Goal: Check status: Check status

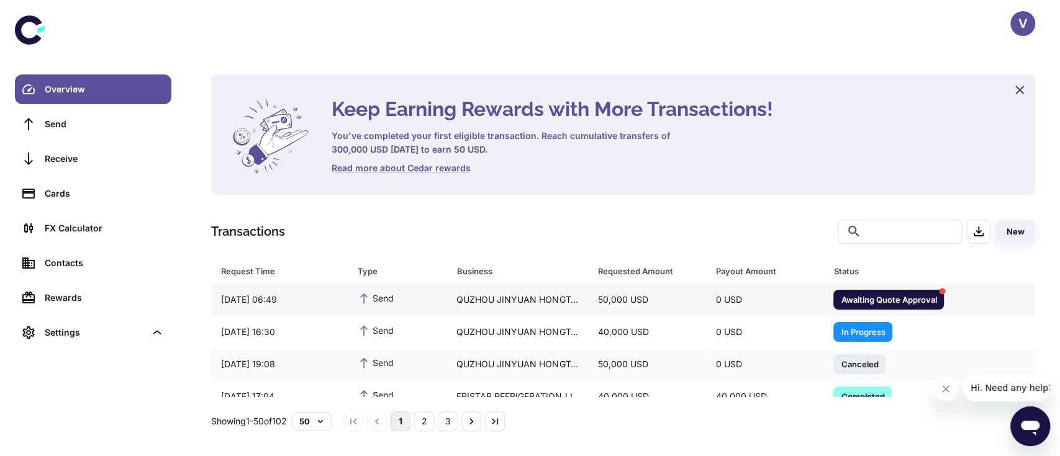
click at [840, 299] on span "Awaiting Quote Approval" at bounding box center [888, 299] width 111 height 12
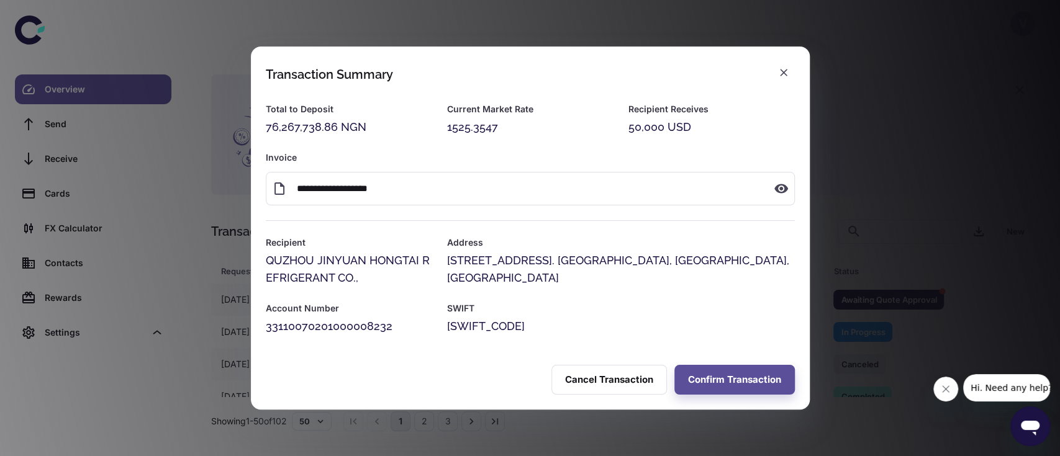
click at [856, 68] on div "**********" at bounding box center [530, 228] width 1060 height 456
click at [783, 71] on icon "button" at bounding box center [784, 72] width 12 height 12
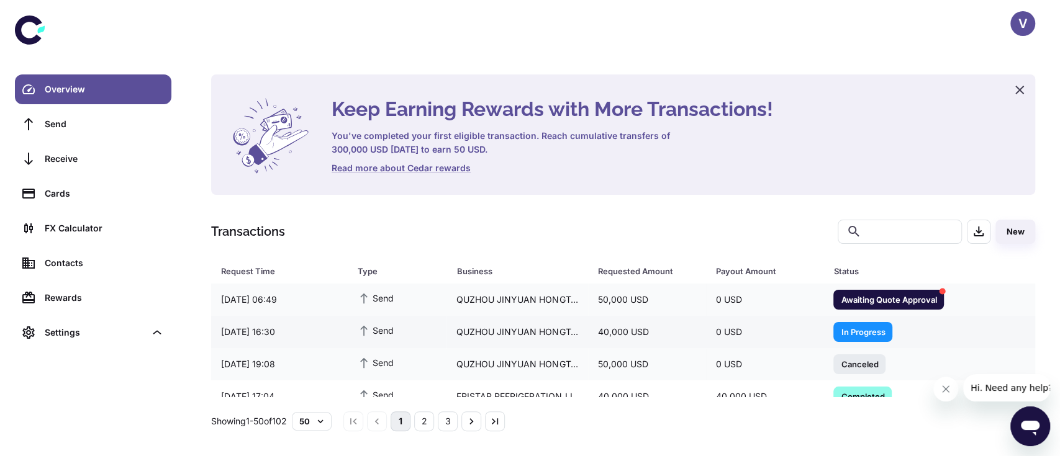
click at [633, 341] on div "40,000 USD" at bounding box center [647, 332] width 118 height 24
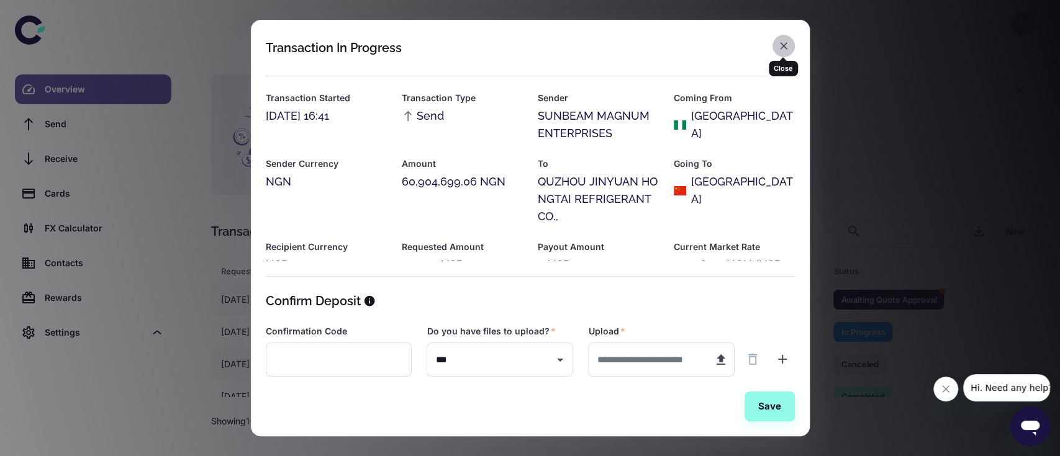
click at [785, 46] on icon "button" at bounding box center [784, 46] width 12 height 12
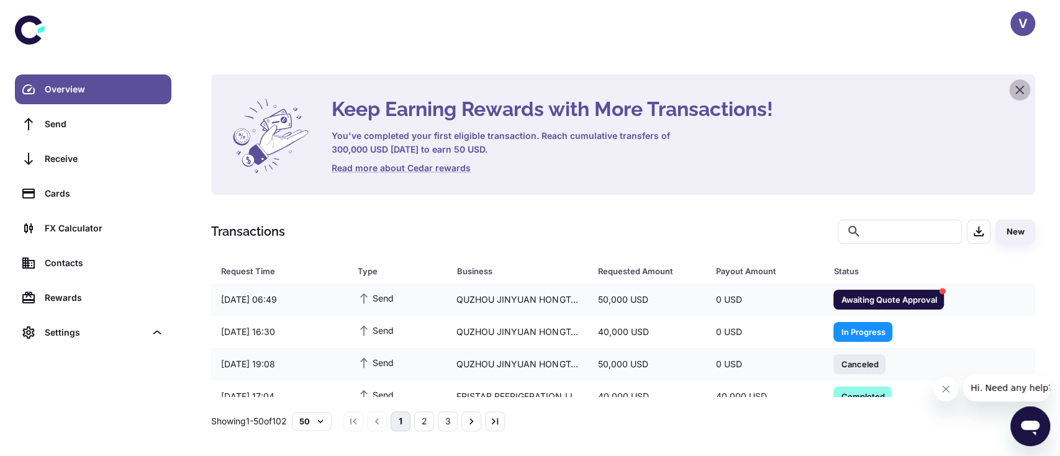
click at [1015, 93] on icon "button" at bounding box center [1019, 90] width 9 height 9
click at [1022, 92] on icon "button" at bounding box center [1019, 90] width 9 height 9
